Goal: Complete application form

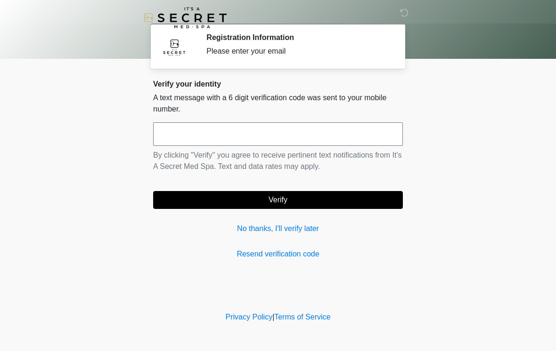
click at [168, 138] on input "text" at bounding box center [278, 134] width 250 height 24
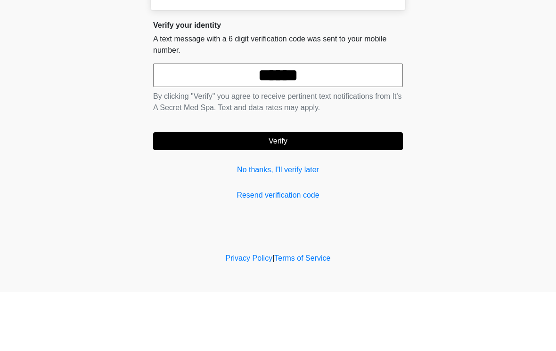
type input "******"
click at [265, 191] on button "Verify" at bounding box center [278, 200] width 250 height 18
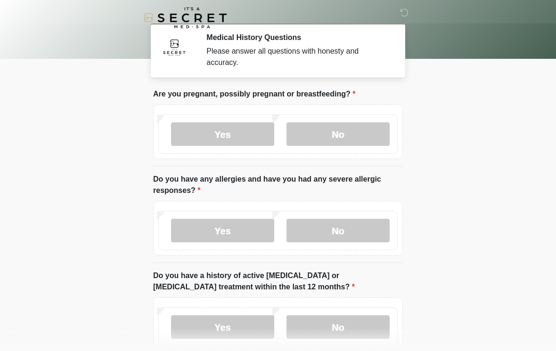
click at [339, 140] on label "No" at bounding box center [337, 134] width 103 height 24
click at [331, 229] on label "No" at bounding box center [337, 231] width 103 height 24
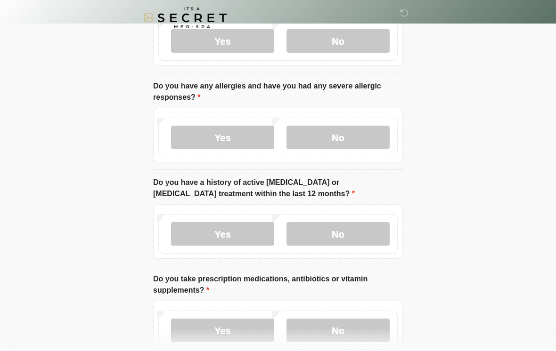
scroll to position [95, 0]
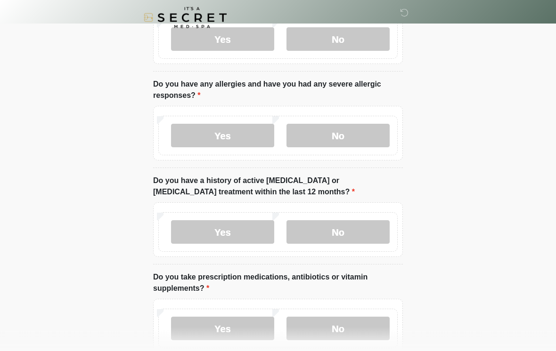
click at [329, 234] on label "No" at bounding box center [337, 233] width 103 height 24
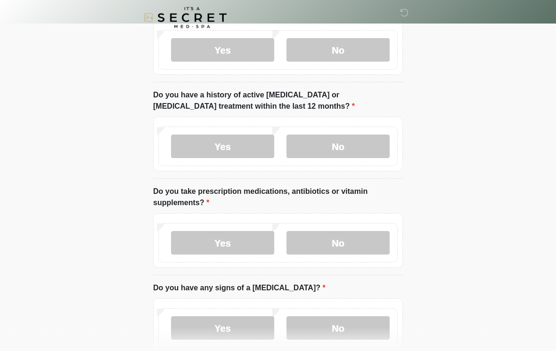
scroll to position [189, 0]
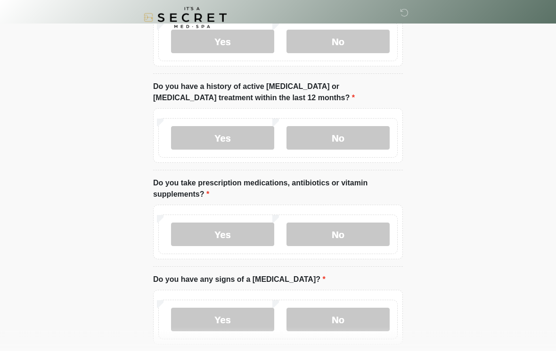
click at [214, 231] on label "Yes" at bounding box center [222, 235] width 103 height 24
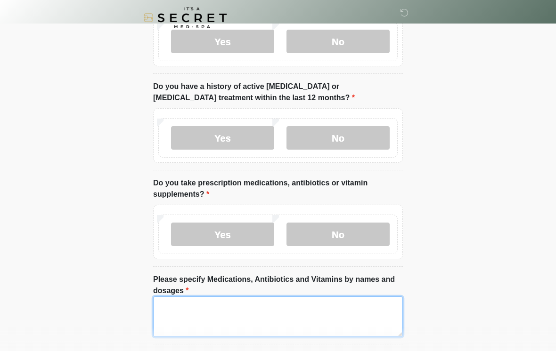
click at [172, 307] on textarea "Please specify Medications, Antibiotics and Vitamins by names and dosages" at bounding box center [278, 317] width 250 height 40
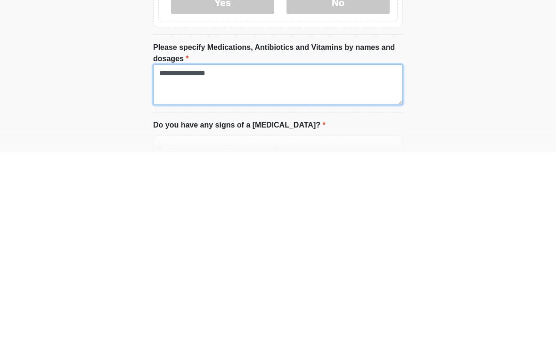
type textarea "**********"
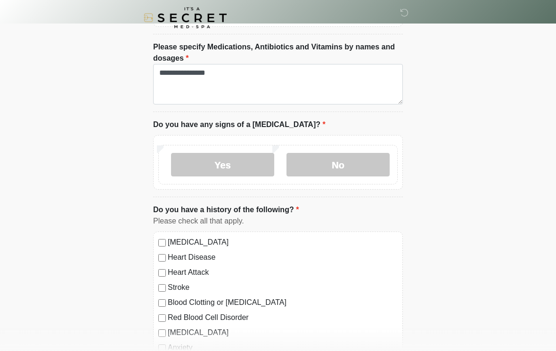
click at [343, 169] on label "No" at bounding box center [337, 165] width 103 height 24
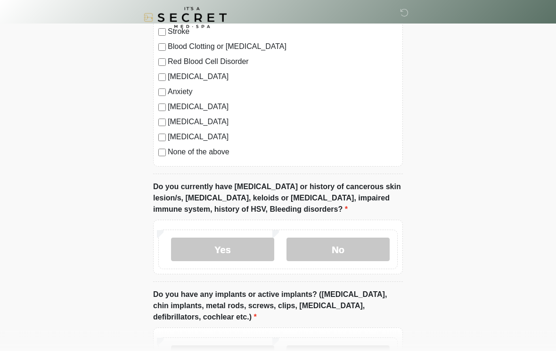
scroll to position [682, 0]
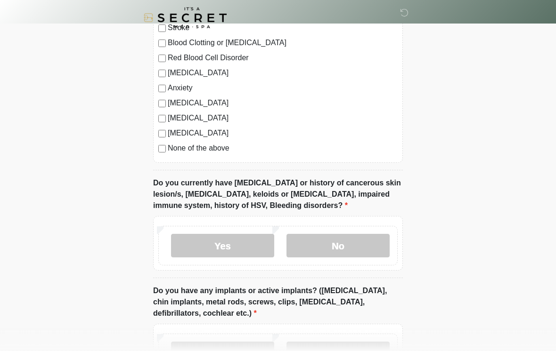
click at [332, 251] on label "No" at bounding box center [337, 246] width 103 height 24
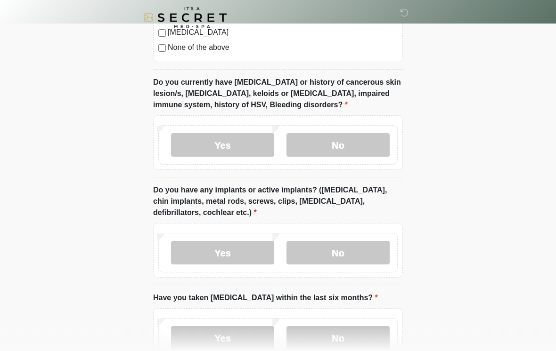
scroll to position [787, 0]
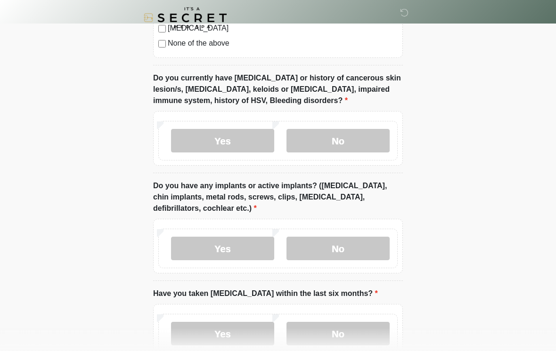
click at [221, 247] on label "Yes" at bounding box center [222, 249] width 103 height 24
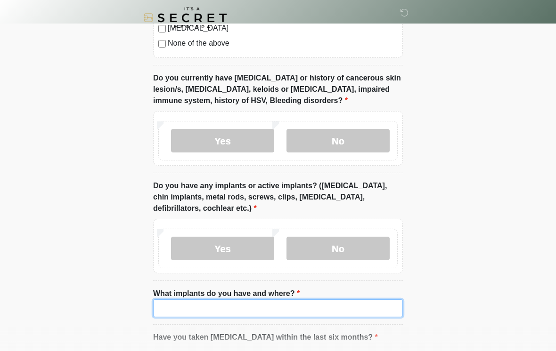
click at [170, 307] on input "What implants do you have and where?" at bounding box center [278, 309] width 250 height 18
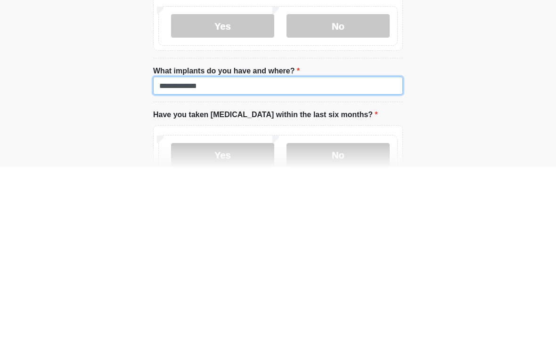
type input "**********"
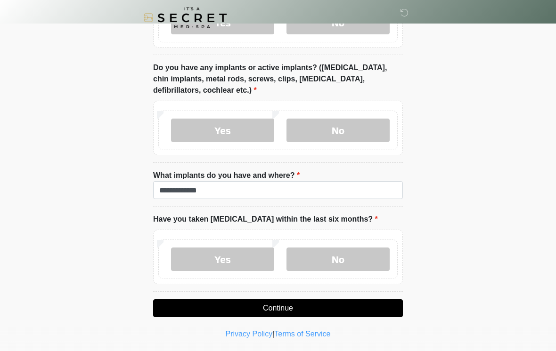
click at [344, 254] on label "No" at bounding box center [337, 260] width 103 height 24
click at [270, 312] on button "Continue" at bounding box center [278, 309] width 250 height 18
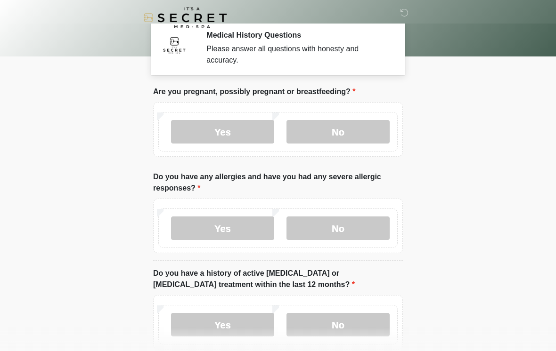
scroll to position [0, 0]
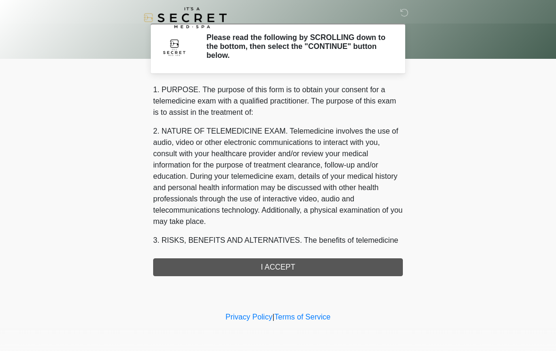
click at [272, 265] on div "1. PURPOSE. The purpose of this form is to obtain your consent for a telemedici…" at bounding box center [278, 180] width 250 height 192
click at [283, 270] on div "1. PURPOSE. The purpose of this form is to obtain your consent for a telemedici…" at bounding box center [278, 180] width 250 height 192
click at [275, 268] on div "1. PURPOSE. The purpose of this form is to obtain your consent for a telemedici…" at bounding box center [278, 180] width 250 height 192
click at [267, 270] on div "1. PURPOSE. The purpose of this form is to obtain your consent for a telemedici…" at bounding box center [278, 180] width 250 height 192
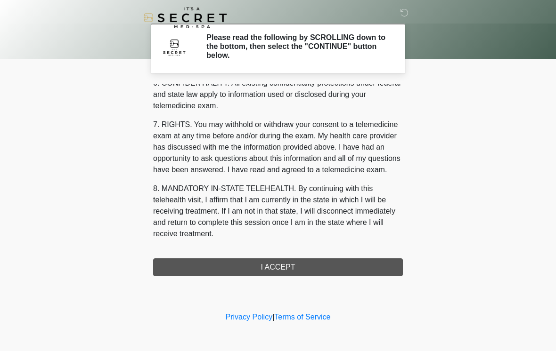
scroll to position [383, 0]
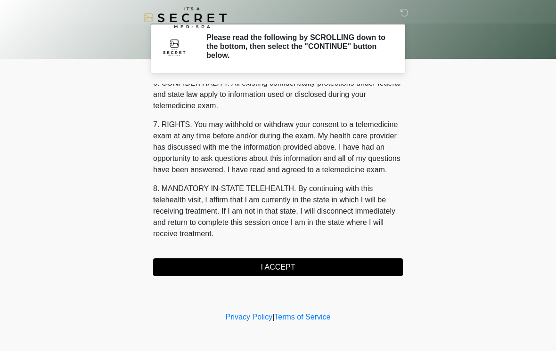
click at [267, 259] on button "I ACCEPT" at bounding box center [278, 268] width 250 height 18
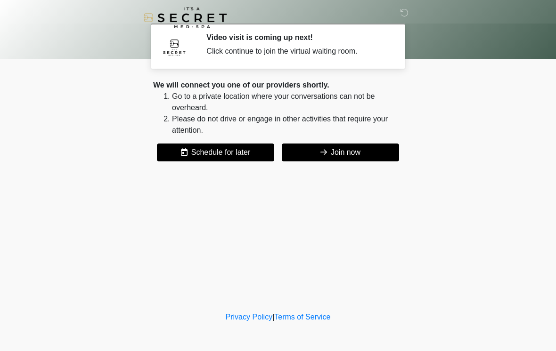
click at [332, 156] on button "Join now" at bounding box center [340, 153] width 117 height 18
